Goal: Learn about a topic

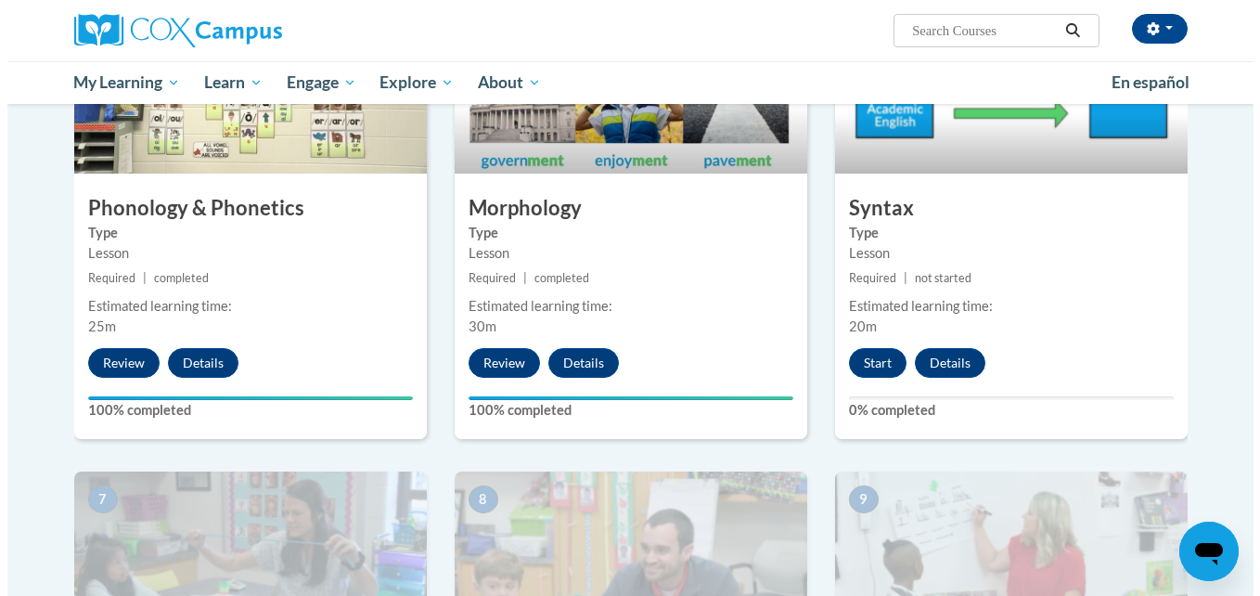
scroll to position [1036, 0]
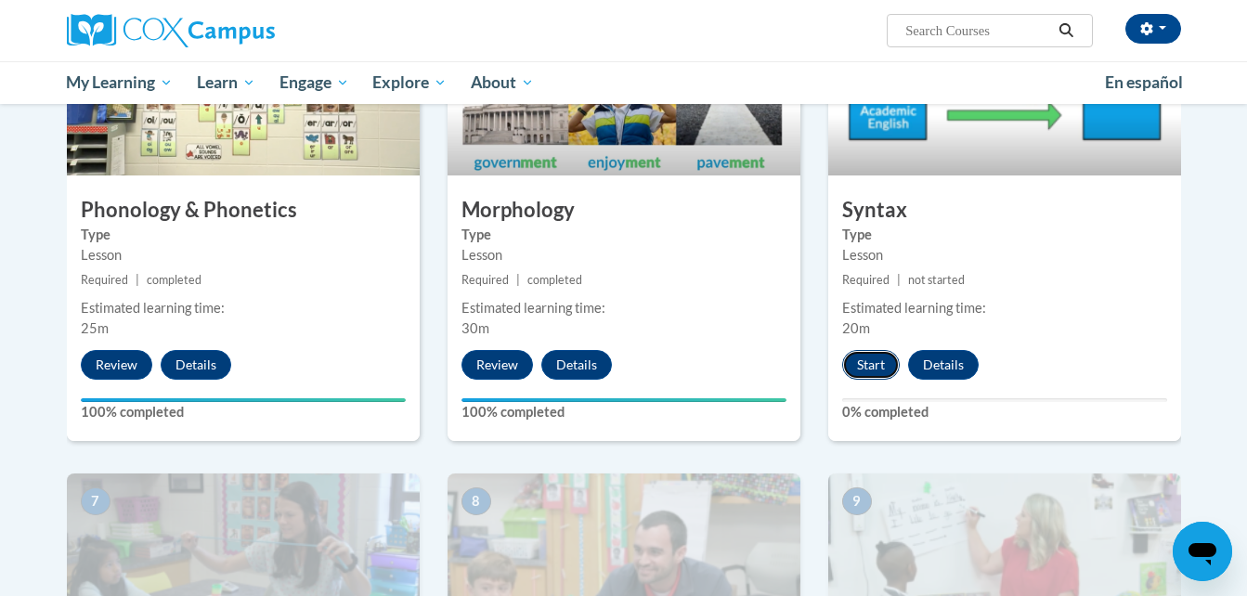
click at [872, 356] on button "Start" at bounding box center [871, 365] width 58 height 30
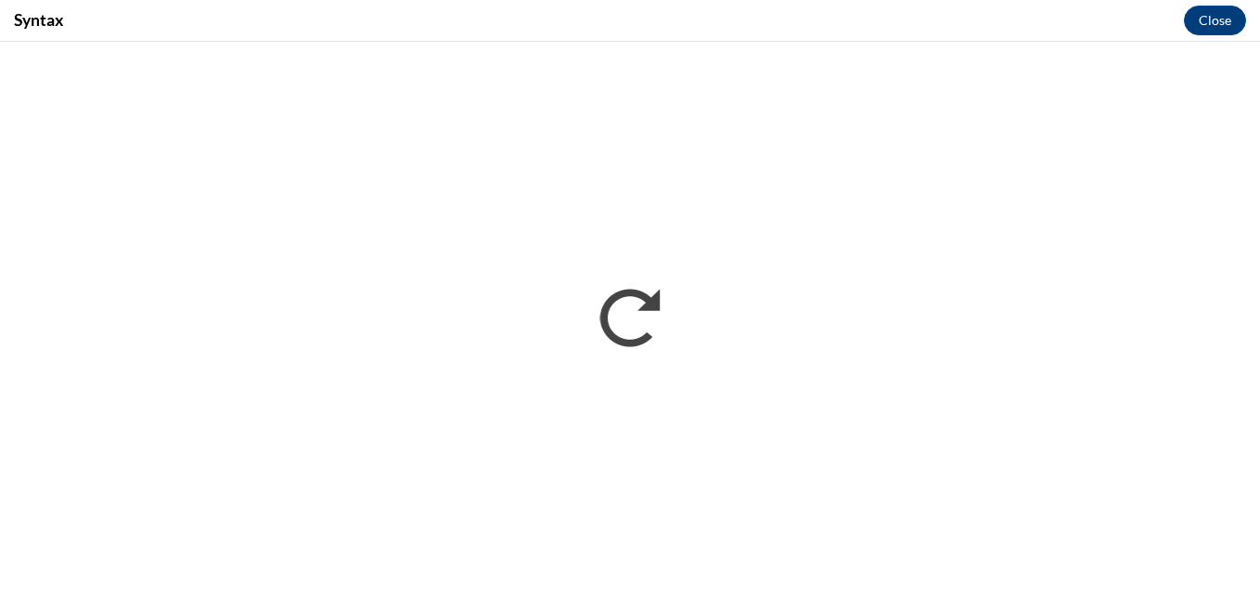
scroll to position [0, 0]
